Goal: Task Accomplishment & Management: Manage account settings

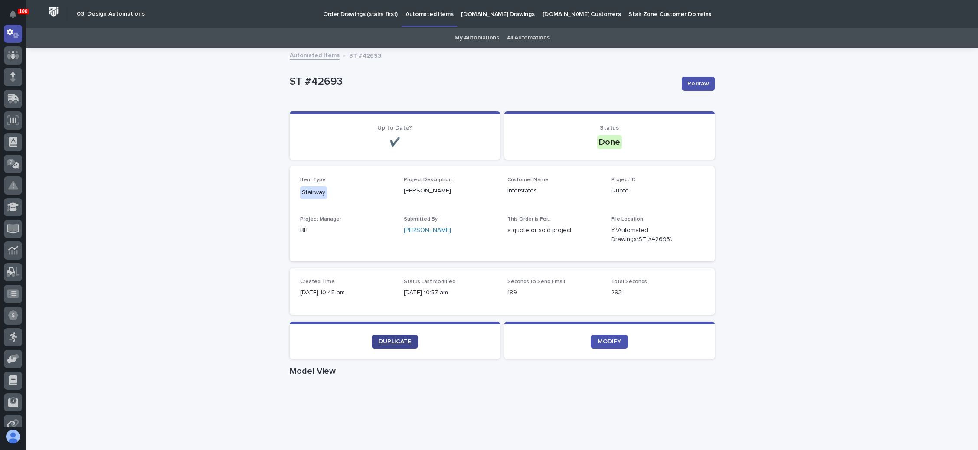
click at [385, 335] on link "DUPLICATE" at bounding box center [395, 342] width 46 height 14
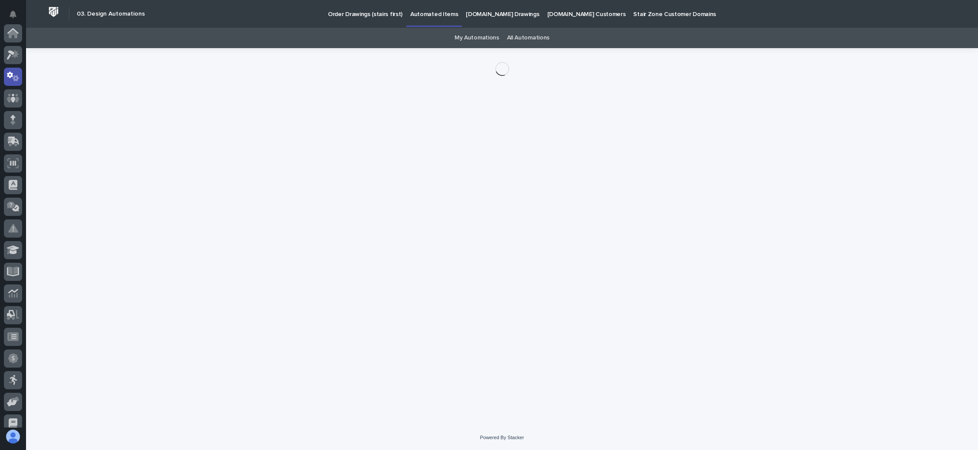
scroll to position [43, 0]
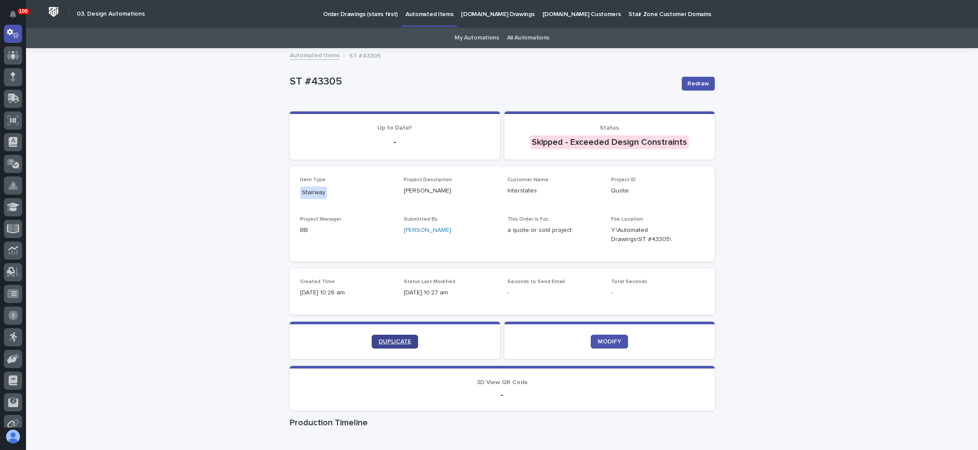
click at [385, 340] on span "DUPLICATE" at bounding box center [395, 342] width 33 height 6
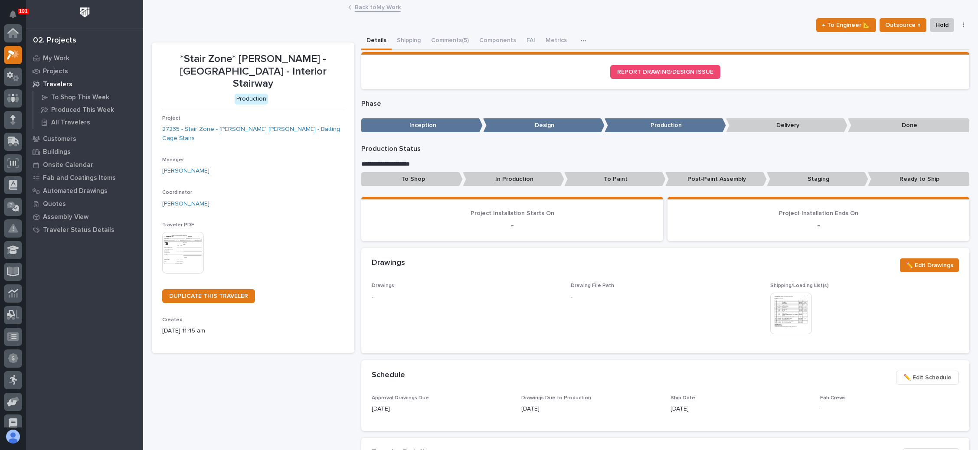
scroll to position [21, 0]
click at [63, 55] on p "My Work" at bounding box center [56, 59] width 26 height 8
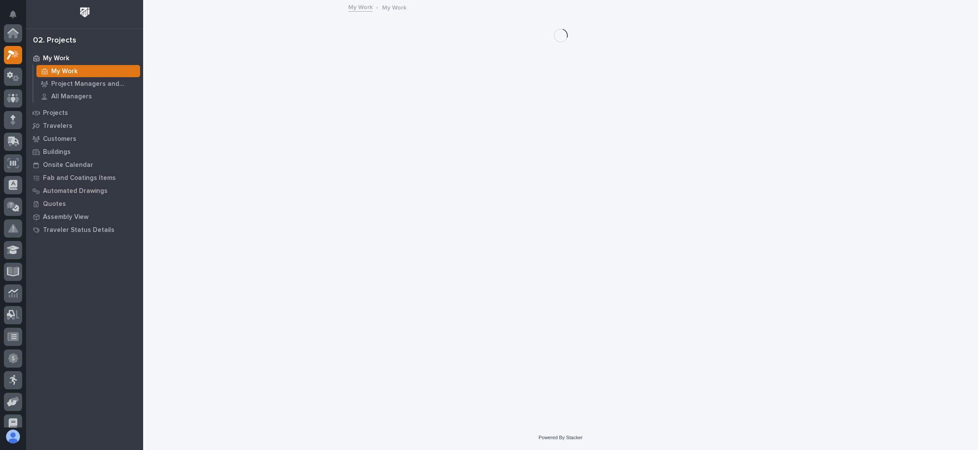
scroll to position [21, 0]
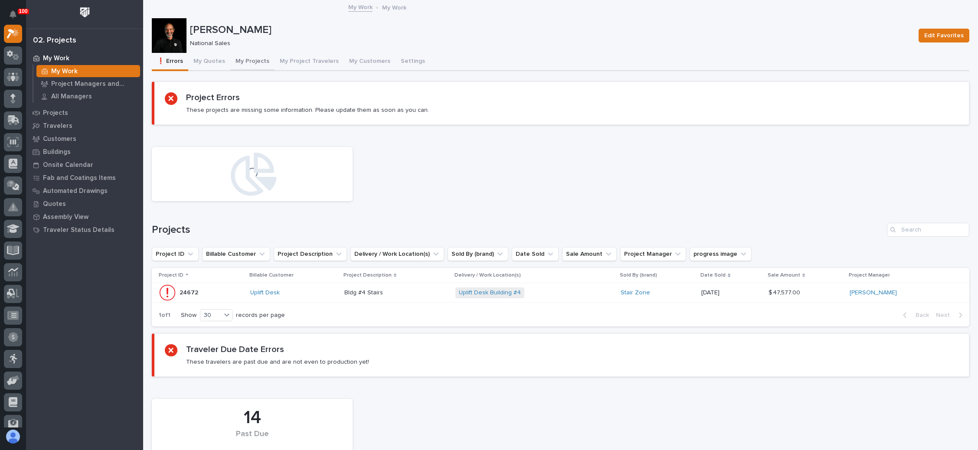
click at [252, 55] on button "My Projects" at bounding box center [252, 62] width 44 height 18
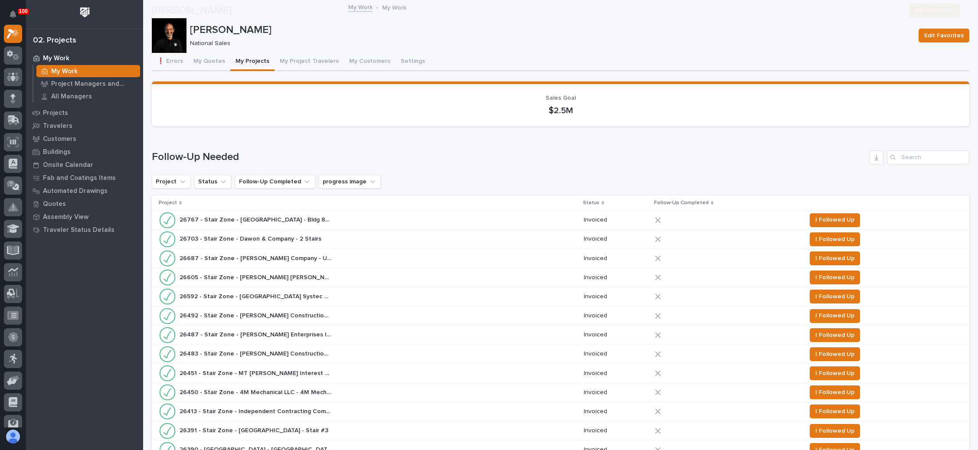
scroll to position [716, 0]
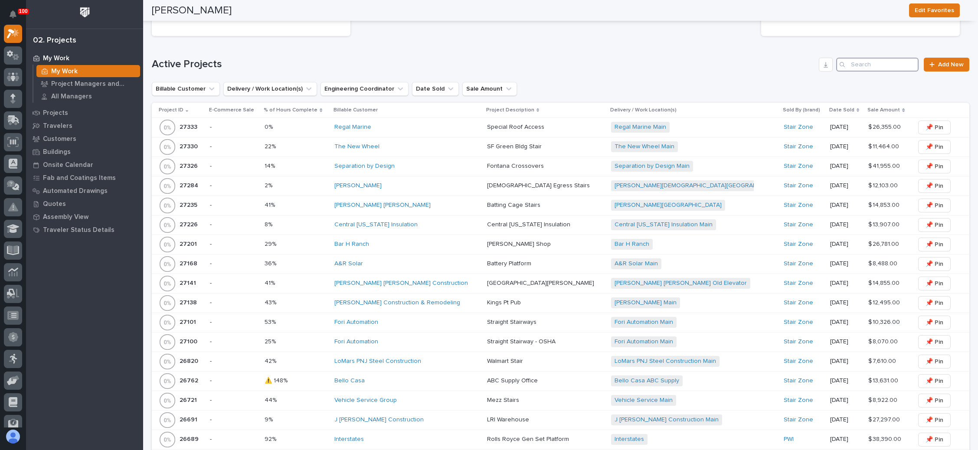
click at [864, 60] on input "Search" at bounding box center [877, 65] width 82 height 14
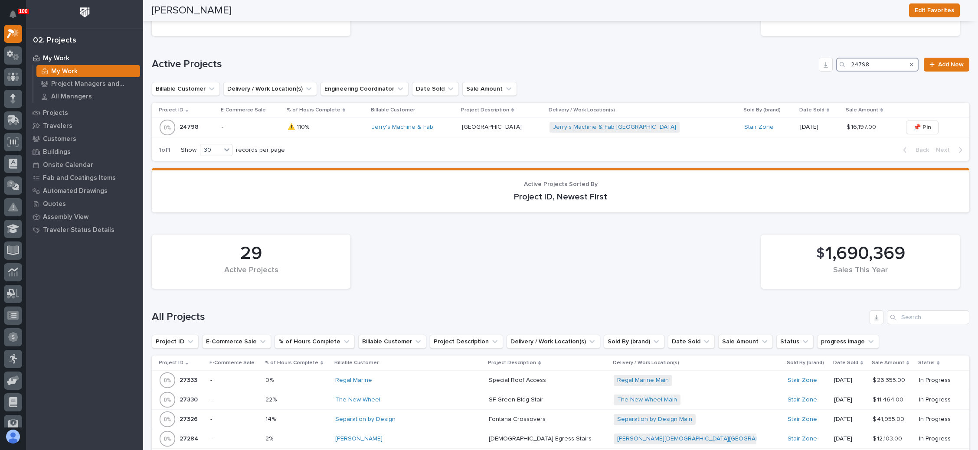
type input "24798"
click at [710, 121] on div "Jerry's Machine & Fab Alexandria High School + 0" at bounding box center [644, 127] width 188 height 18
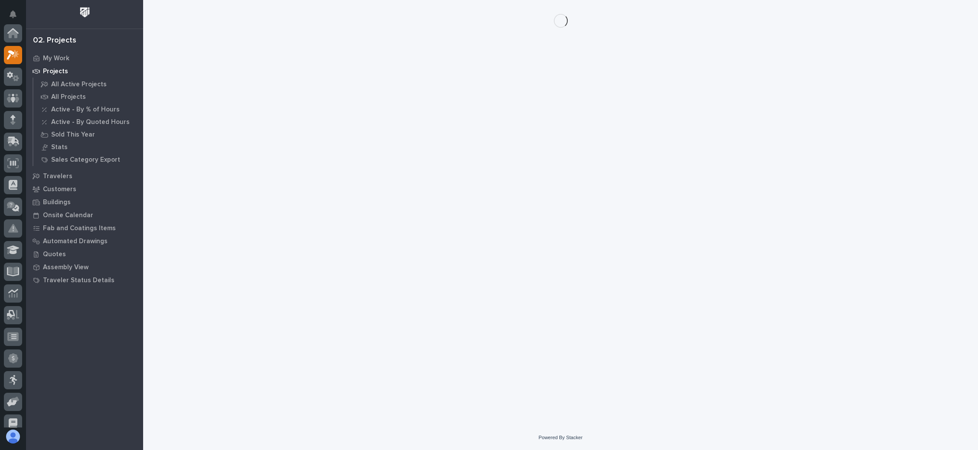
scroll to position [21, 0]
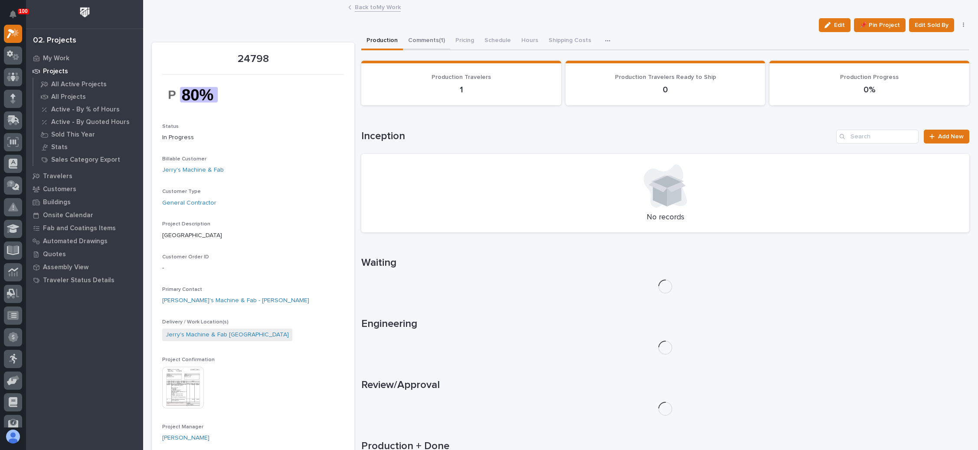
click at [431, 35] on button "Comments (1)" at bounding box center [426, 41] width 47 height 18
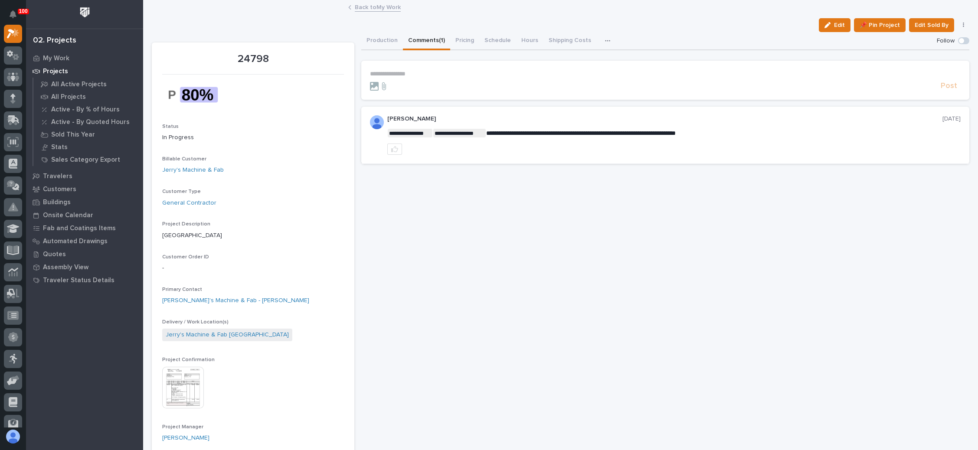
click at [406, 74] on p "**********" at bounding box center [665, 73] width 591 height 7
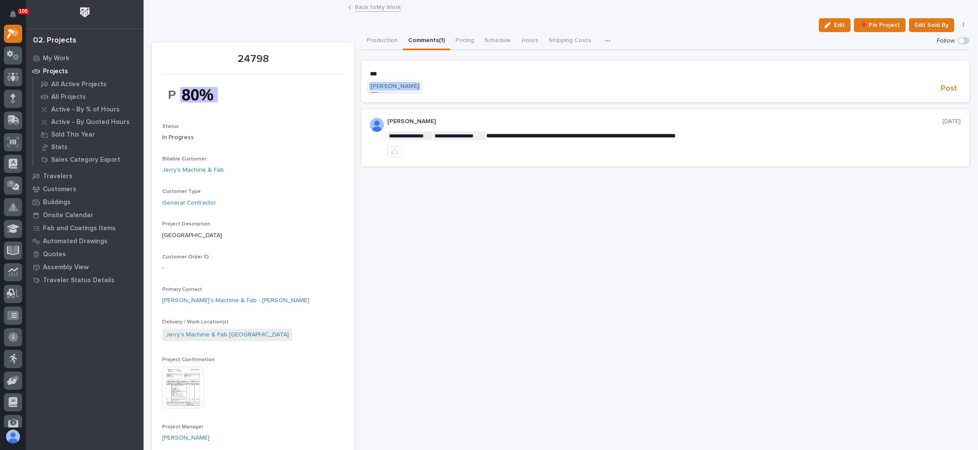
click at [403, 84] on span "Wynne Hochstetler" at bounding box center [394, 86] width 49 height 6
click at [434, 77] on p "**********" at bounding box center [665, 74] width 591 height 9
click at [624, 69] on section "**********" at bounding box center [665, 82] width 608 height 43
click at [618, 75] on p "**********" at bounding box center [665, 74] width 591 height 9
click at [941, 89] on span "Post" at bounding box center [949, 90] width 16 height 10
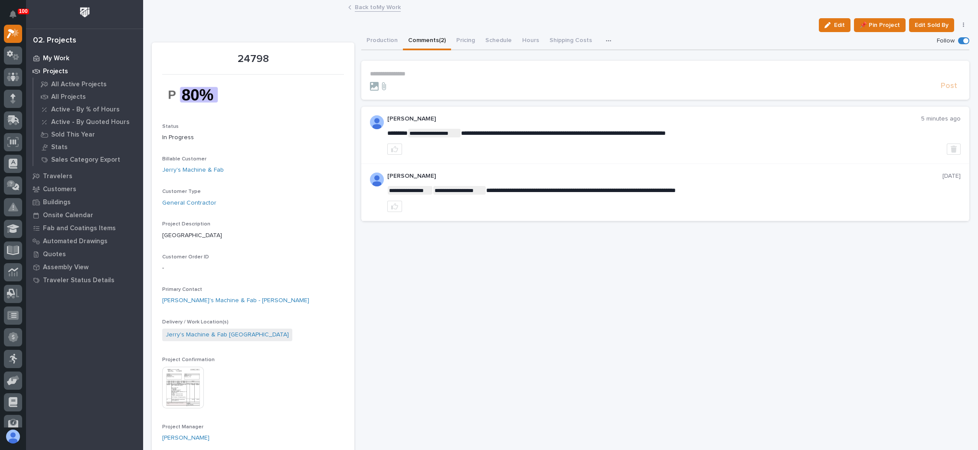
click at [60, 55] on p "My Work" at bounding box center [56, 59] width 26 height 8
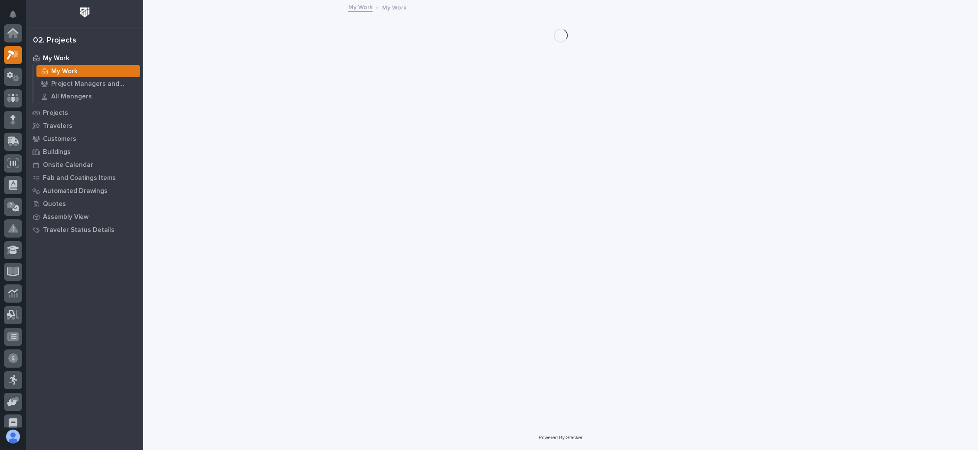
scroll to position [21, 0]
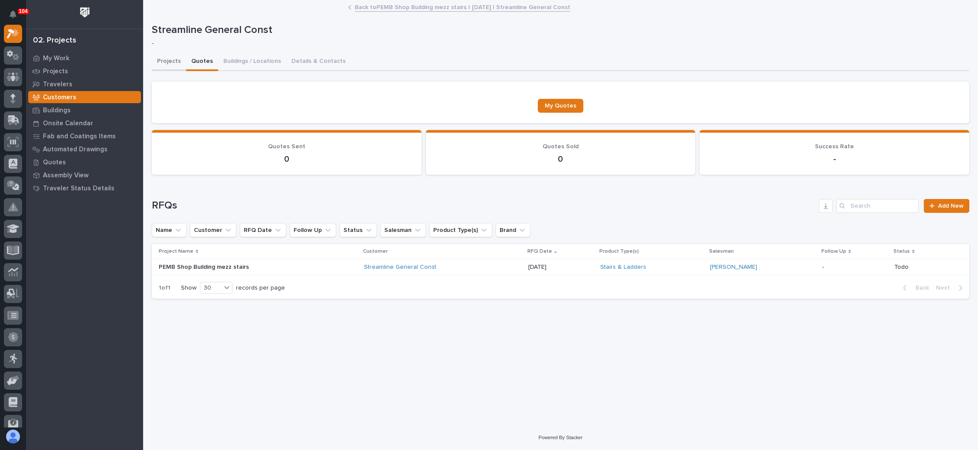
drag, startPoint x: 163, startPoint y: 56, endPoint x: 171, endPoint y: 60, distance: 8.7
click at [163, 56] on button "Projects" at bounding box center [169, 62] width 34 height 18
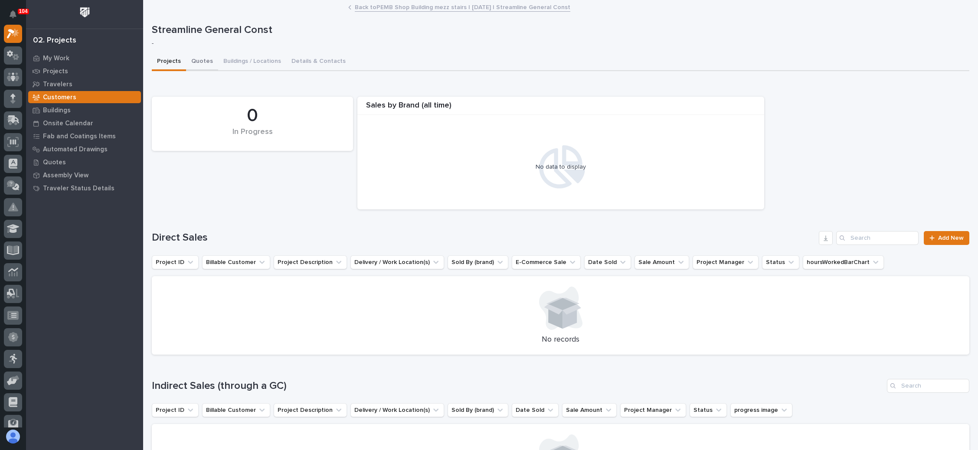
click at [203, 58] on button "Quotes" at bounding box center [202, 62] width 32 height 18
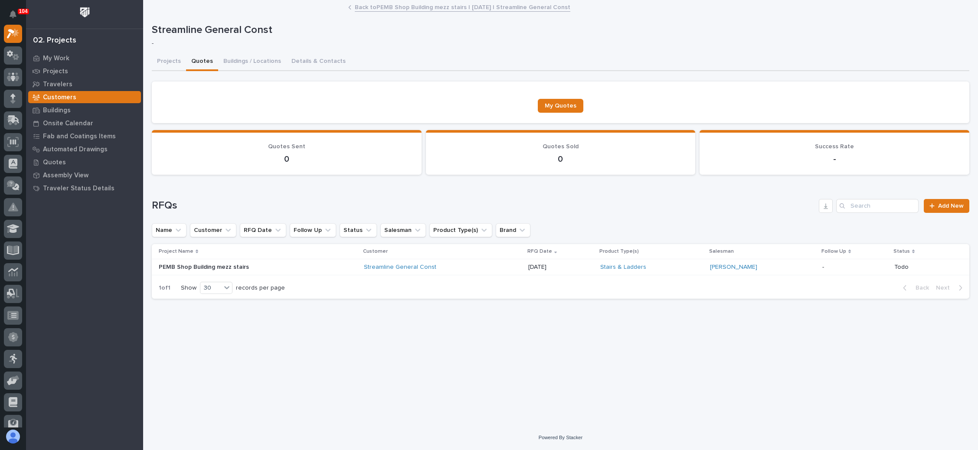
click at [411, 7] on link "Back to PEMB Shop Building mezz stairs | [DATE] | Streamline General Const" at bounding box center [463, 7] width 216 height 10
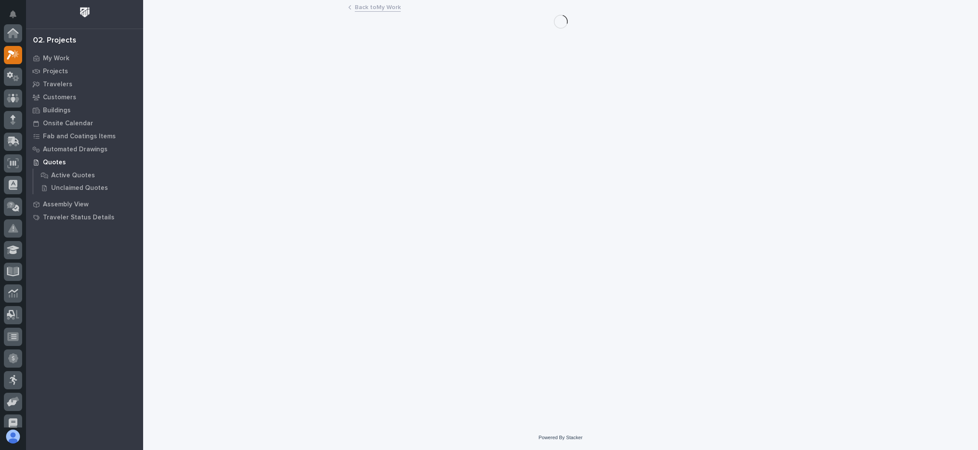
scroll to position [21, 0]
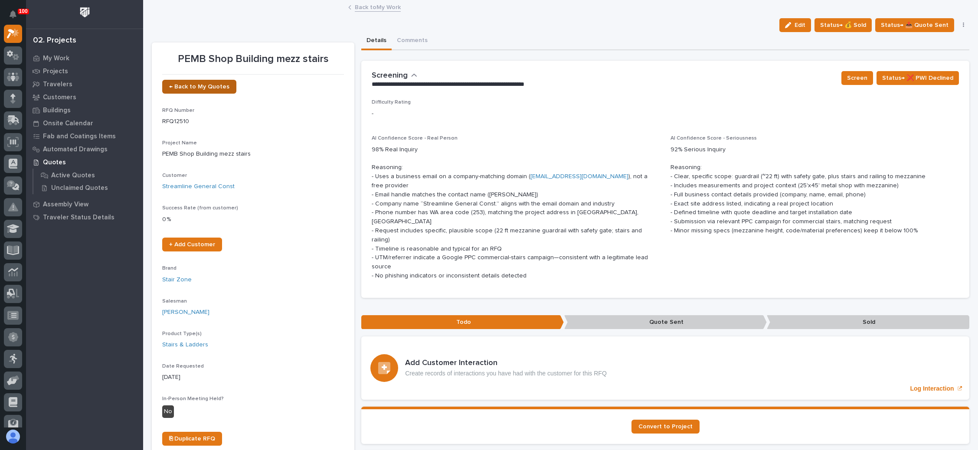
click at [219, 83] on link "← Back to My Quotes" at bounding box center [199, 87] width 74 height 14
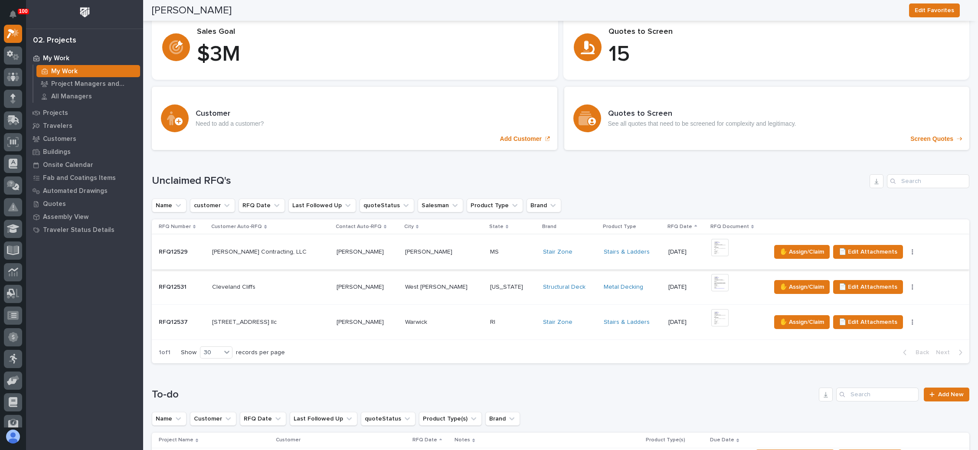
scroll to position [130, 0]
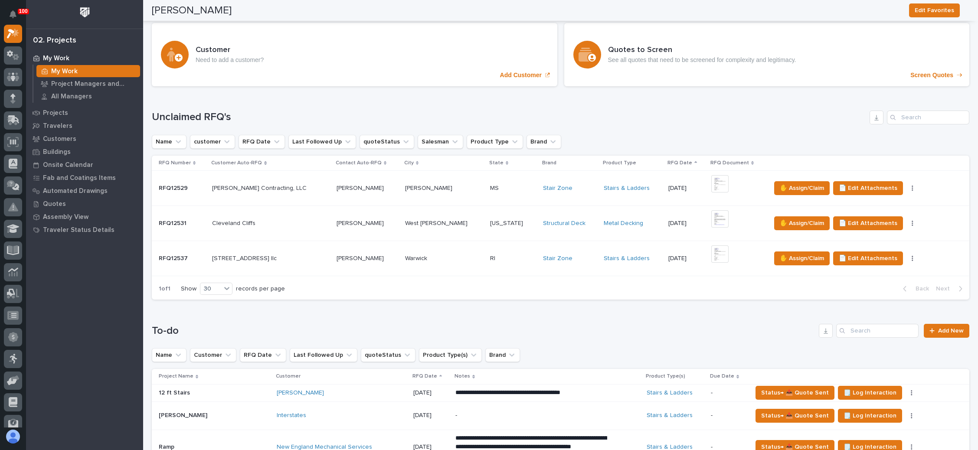
click at [718, 184] on div "+ 0" at bounding box center [737, 188] width 52 height 26
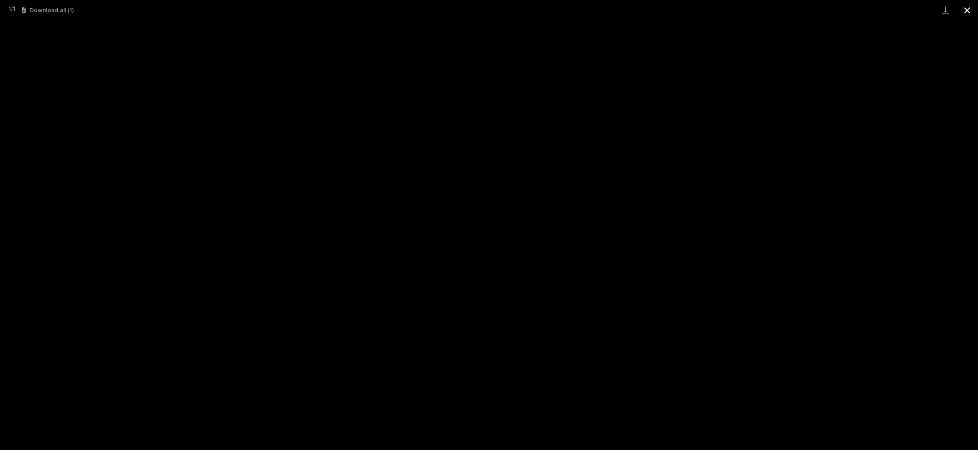
click at [964, 13] on button "Close gallery" at bounding box center [967, 10] width 22 height 20
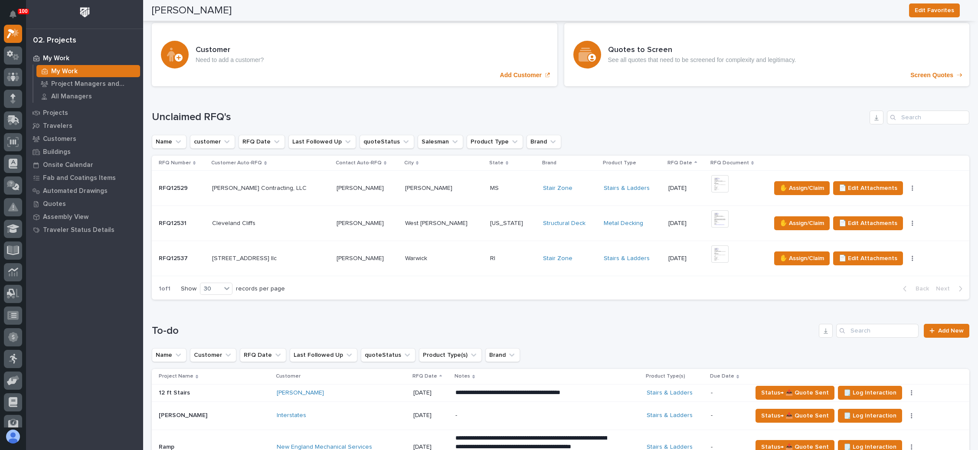
click at [779, 178] on td "✋ Assign/Claim 📄 Edit Attachments 🪧 Edit Brand" at bounding box center [868, 188] width 202 height 35
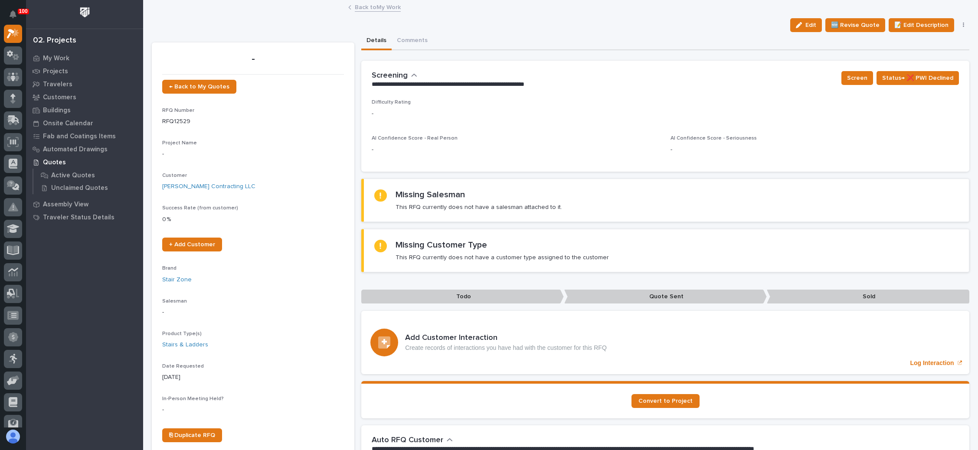
click at [963, 24] on icon "button" at bounding box center [964, 25] width 2 height 6
click at [916, 66] on span "✋ Assign/Claim" at bounding box center [915, 70] width 44 height 10
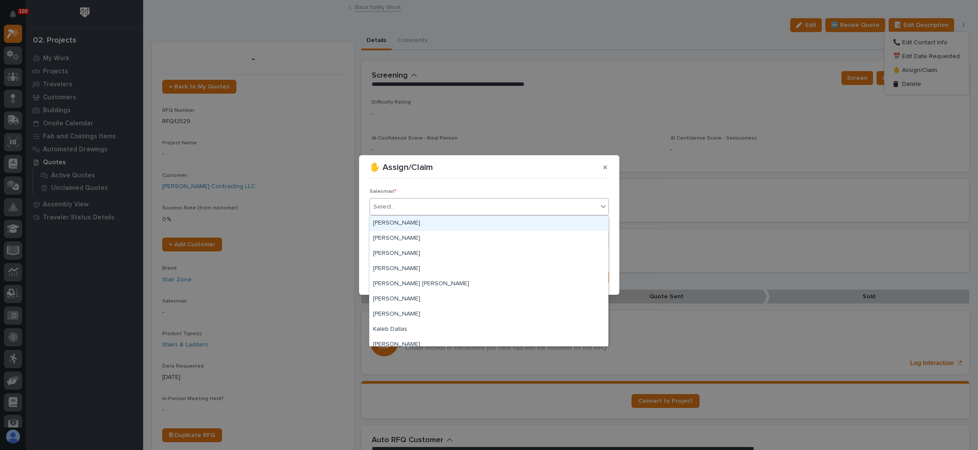
click at [499, 211] on div "Select..." at bounding box center [484, 207] width 228 height 14
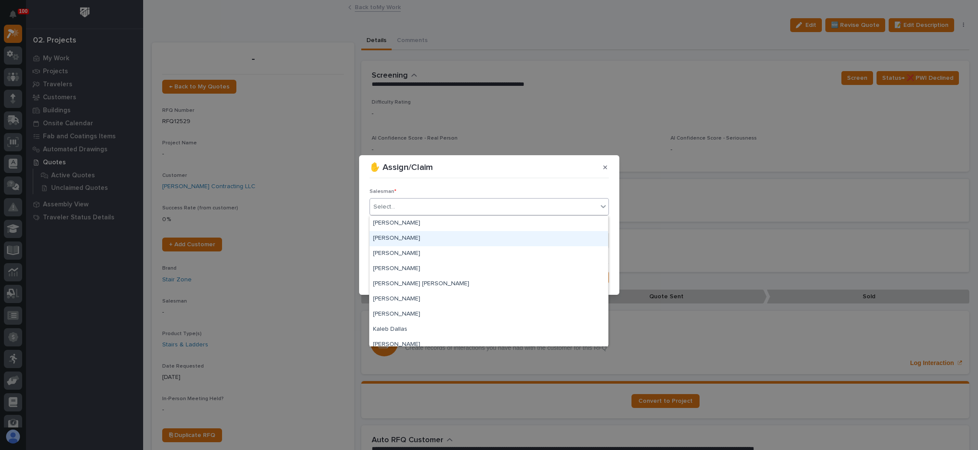
click at [457, 234] on div "[PERSON_NAME]" at bounding box center [489, 238] width 239 height 15
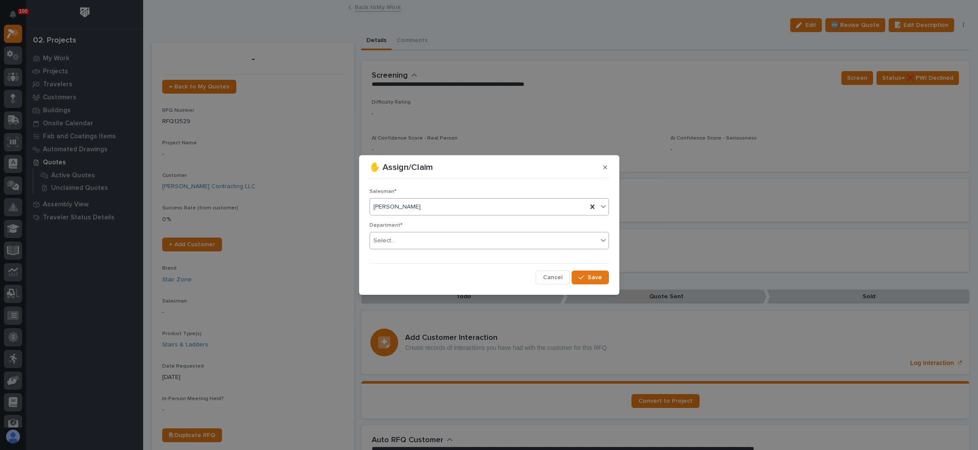
click at [456, 240] on div "Select..." at bounding box center [484, 241] width 228 height 14
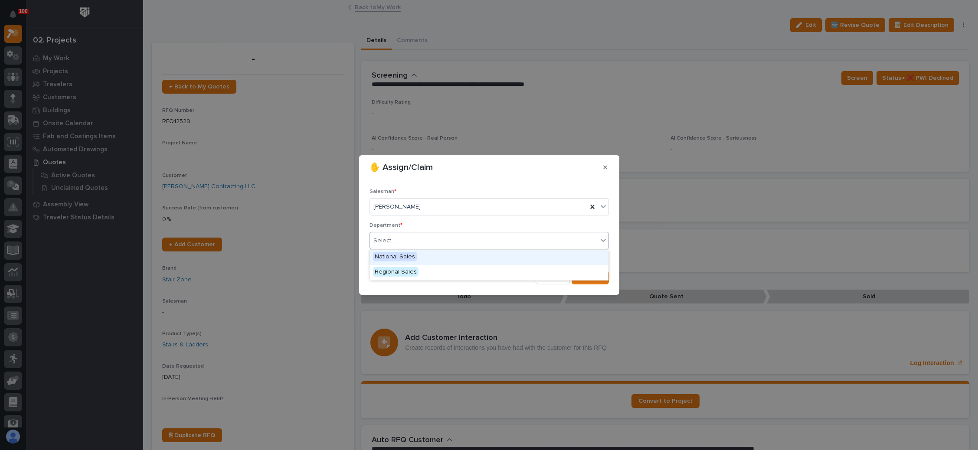
click at [428, 256] on div "National Sales" at bounding box center [489, 257] width 239 height 15
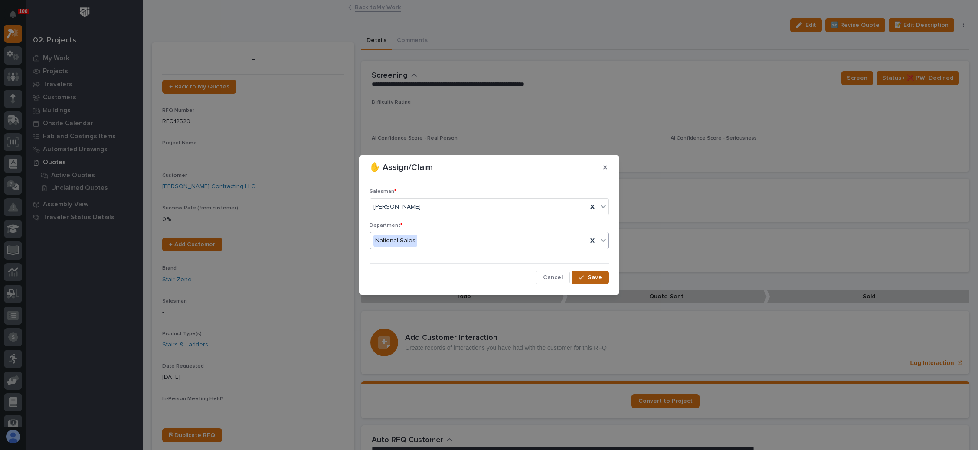
click at [594, 276] on span "Save" at bounding box center [595, 278] width 14 height 8
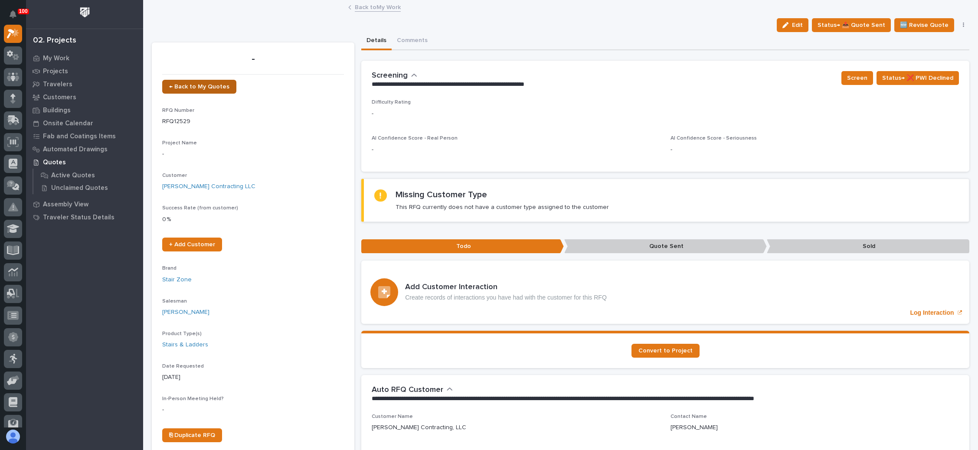
click at [221, 85] on span "← Back to My Quotes" at bounding box center [199, 87] width 60 height 6
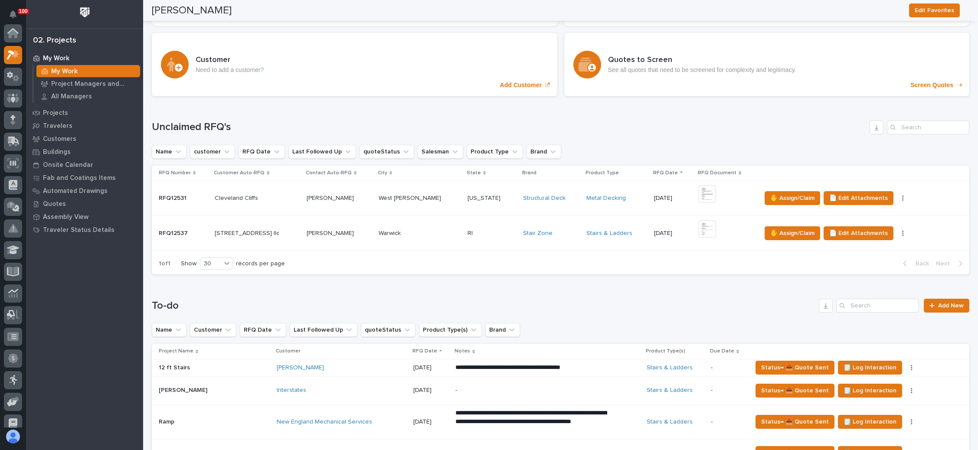
scroll to position [390, 0]
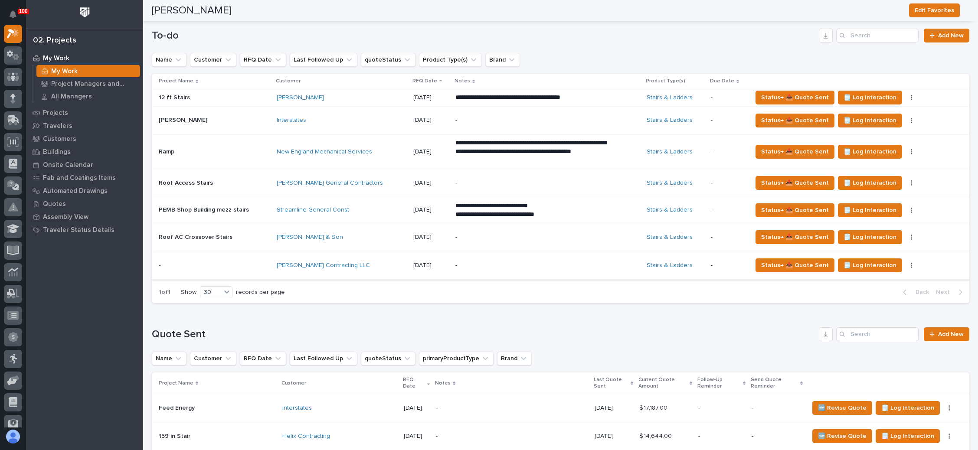
click at [911, 263] on icon "button" at bounding box center [911, 265] width 1 height 5
click at [728, 262] on p "-" at bounding box center [728, 265] width 35 height 7
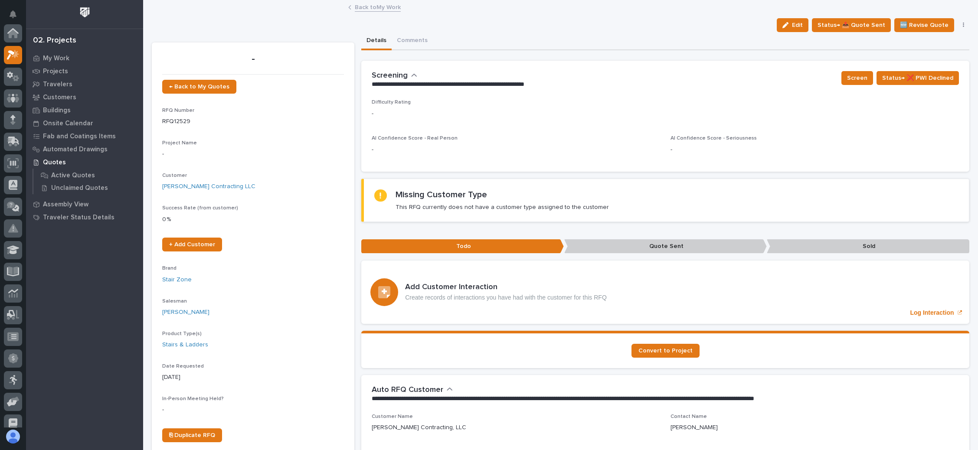
scroll to position [21, 0]
click at [952, 28] on div "Edit Status→ 📤 Quote Sent 🆕 Revise Quote 📝 Edit Description 📞 Edit Contact Info…" at bounding box center [871, 25] width 196 height 14
click at [958, 25] on button "button" at bounding box center [964, 25] width 12 height 6
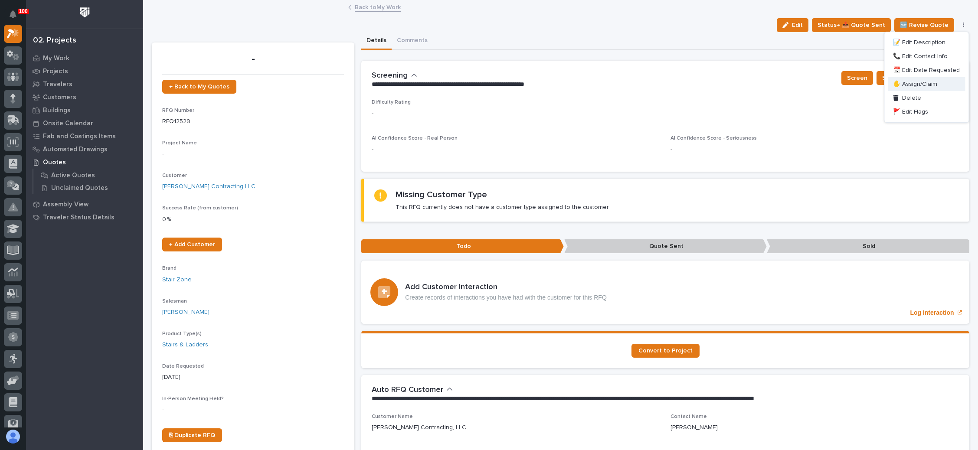
click at [925, 82] on span "✋ Assign/Claim" at bounding box center [915, 84] width 44 height 10
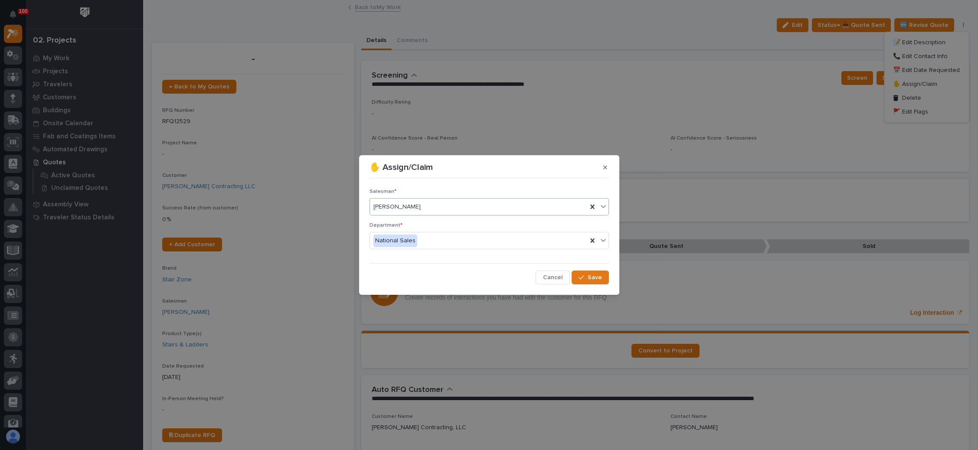
click at [454, 207] on div "[PERSON_NAME]" at bounding box center [478, 207] width 217 height 14
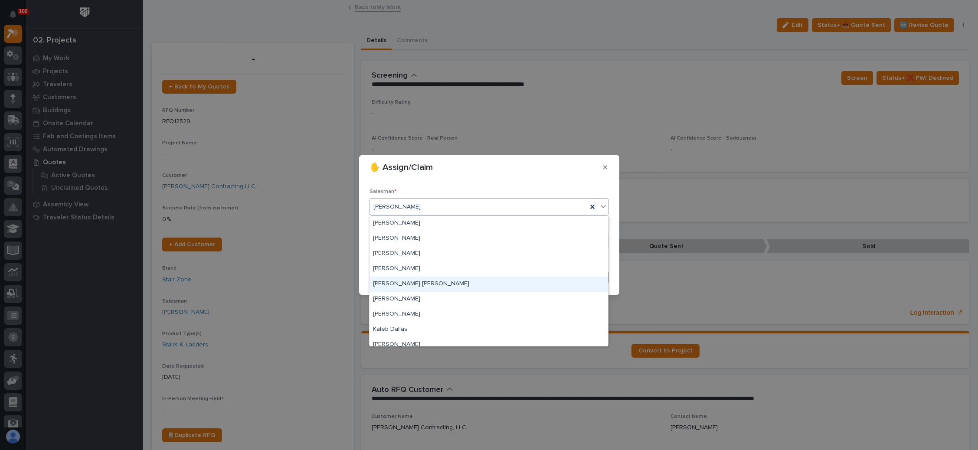
click at [415, 283] on div "[PERSON_NAME] [PERSON_NAME]" at bounding box center [489, 284] width 239 height 15
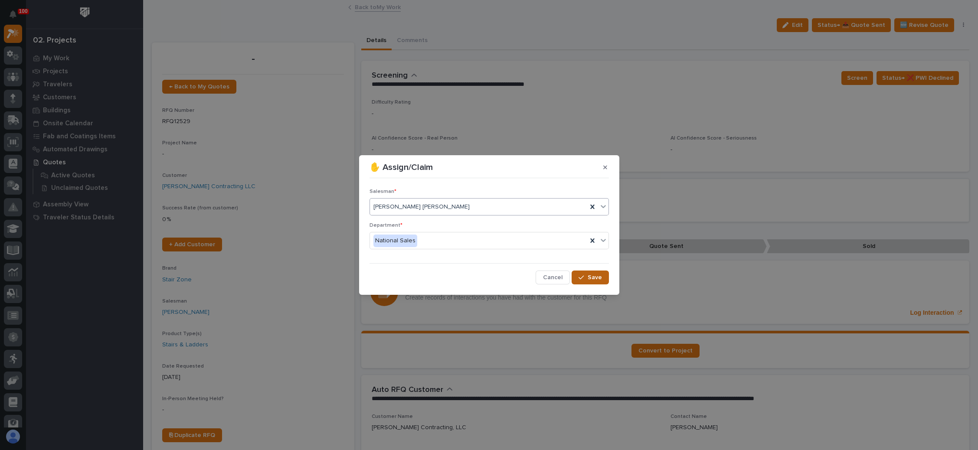
click at [592, 276] on span "Save" at bounding box center [595, 278] width 14 height 8
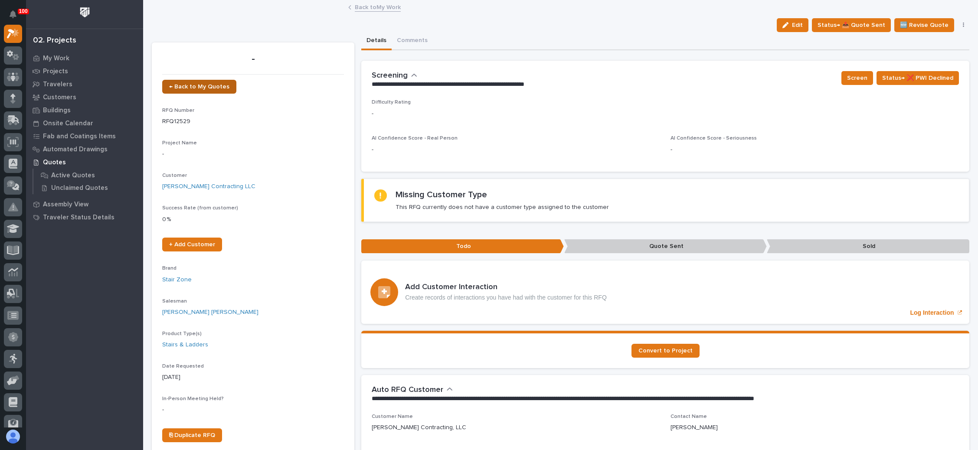
click at [210, 82] on link "← Back to My Quotes" at bounding box center [199, 87] width 74 height 14
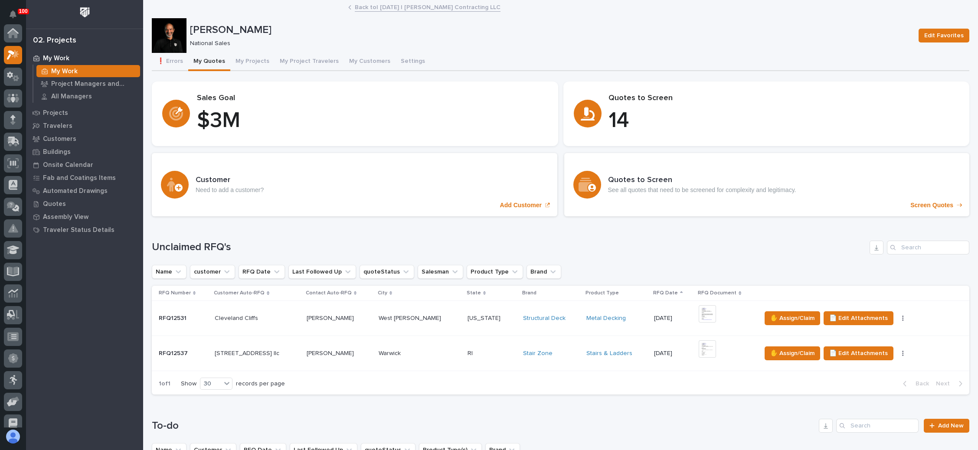
scroll to position [21, 0]
click at [705, 314] on div "+ 0" at bounding box center [727, 318] width 56 height 26
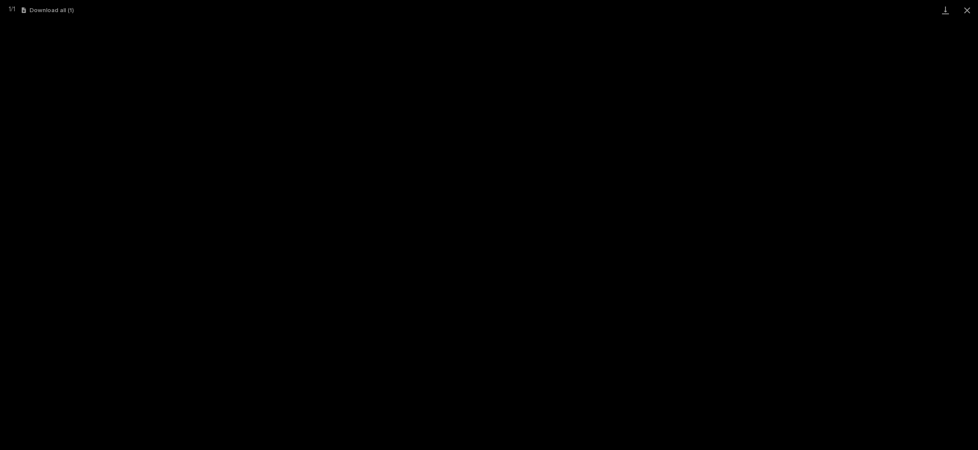
click at [962, 9] on button "Close gallery" at bounding box center [967, 10] width 22 height 20
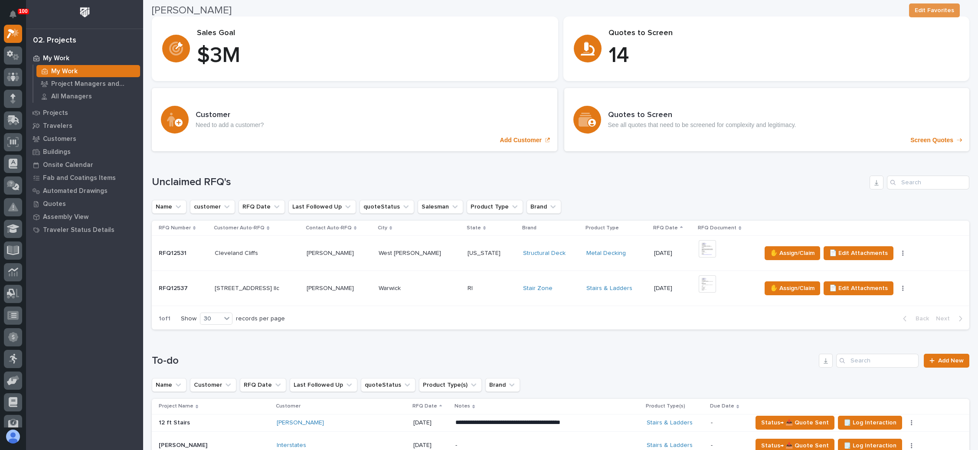
scroll to position [130, 0]
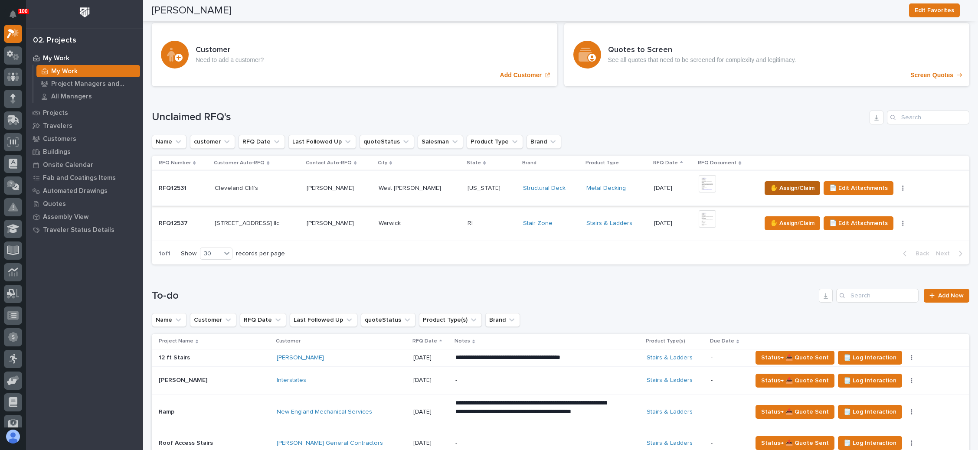
click at [770, 185] on span "✋ Assign/Claim" at bounding box center [792, 188] width 44 height 10
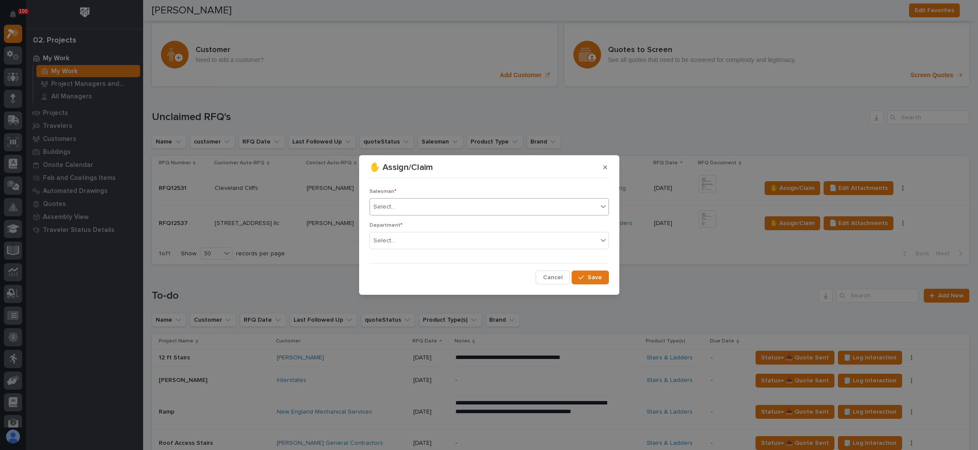
drag, startPoint x: 453, startPoint y: 207, endPoint x: 439, endPoint y: 215, distance: 15.9
click at [452, 207] on div "Select..." at bounding box center [484, 207] width 228 height 14
click at [427, 240] on div "Select..." at bounding box center [484, 241] width 228 height 14
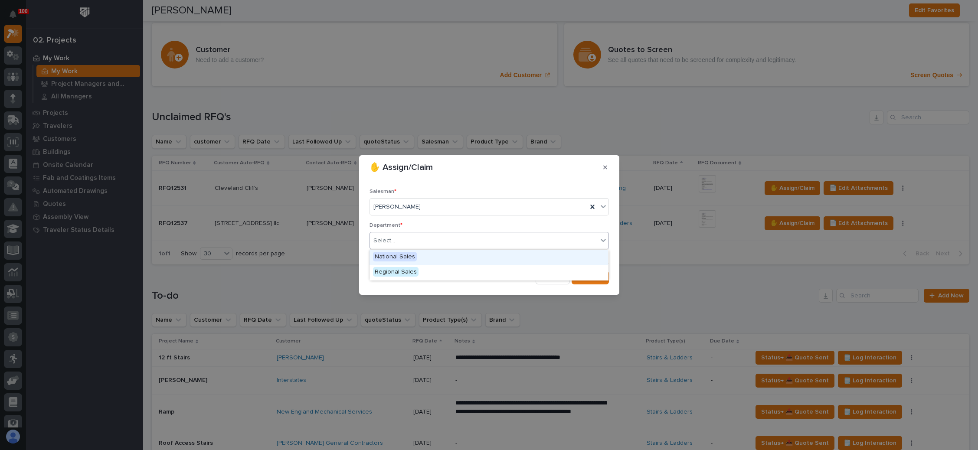
click at [422, 257] on div "National Sales" at bounding box center [489, 257] width 239 height 15
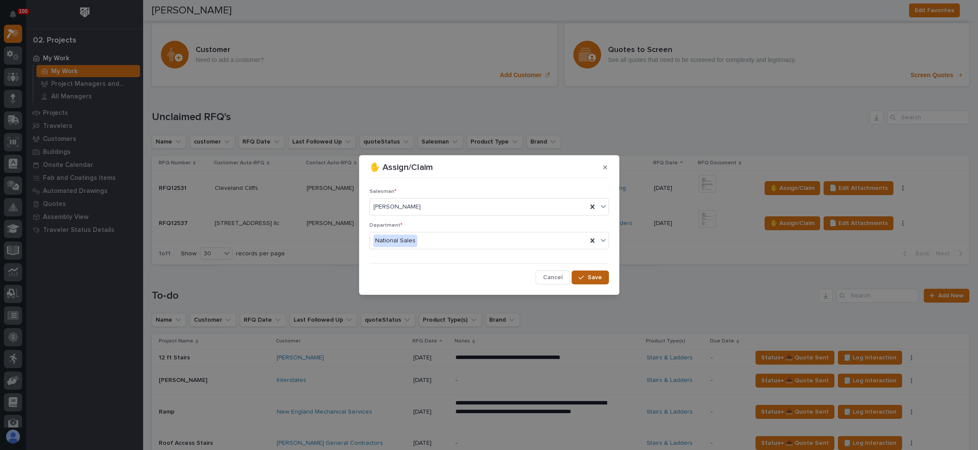
click at [594, 279] on span "Save" at bounding box center [595, 278] width 14 height 8
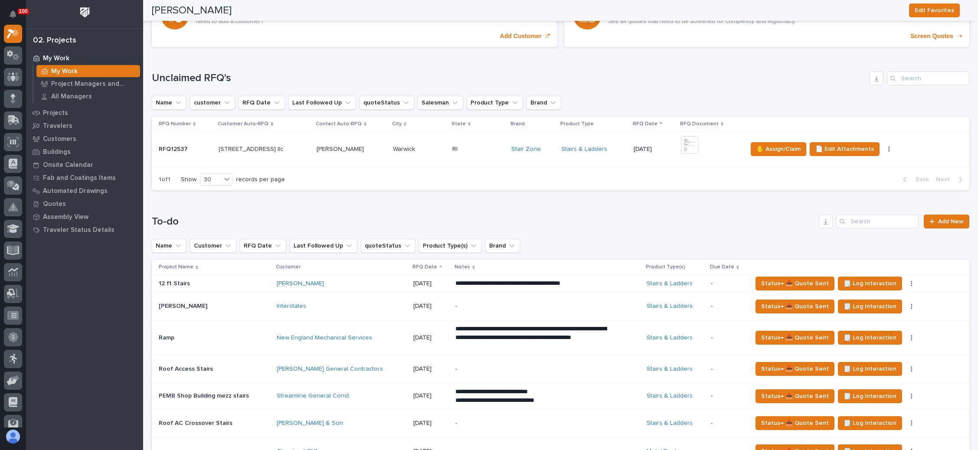
scroll to position [260, 0]
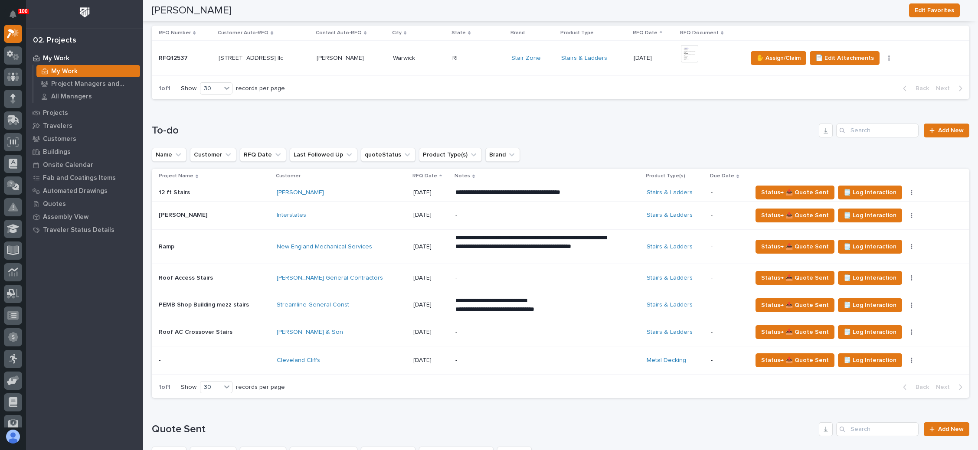
click at [517, 357] on p "-" at bounding box center [531, 360] width 152 height 7
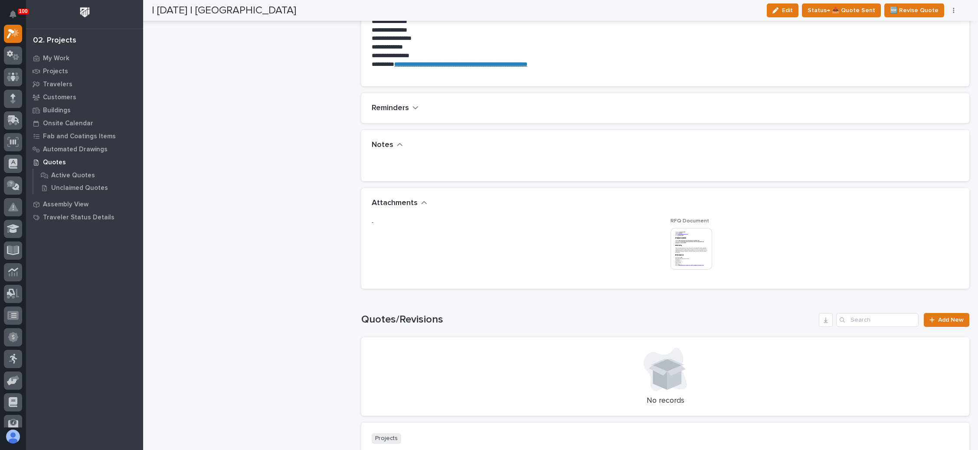
scroll to position [585, 0]
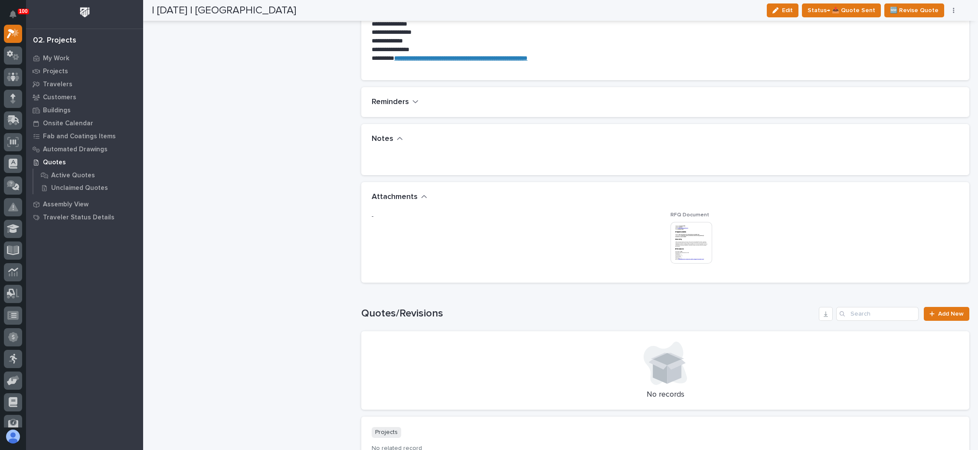
click at [693, 243] on img at bounding box center [692, 243] width 42 height 42
